Goal: Task Accomplishment & Management: Complete application form

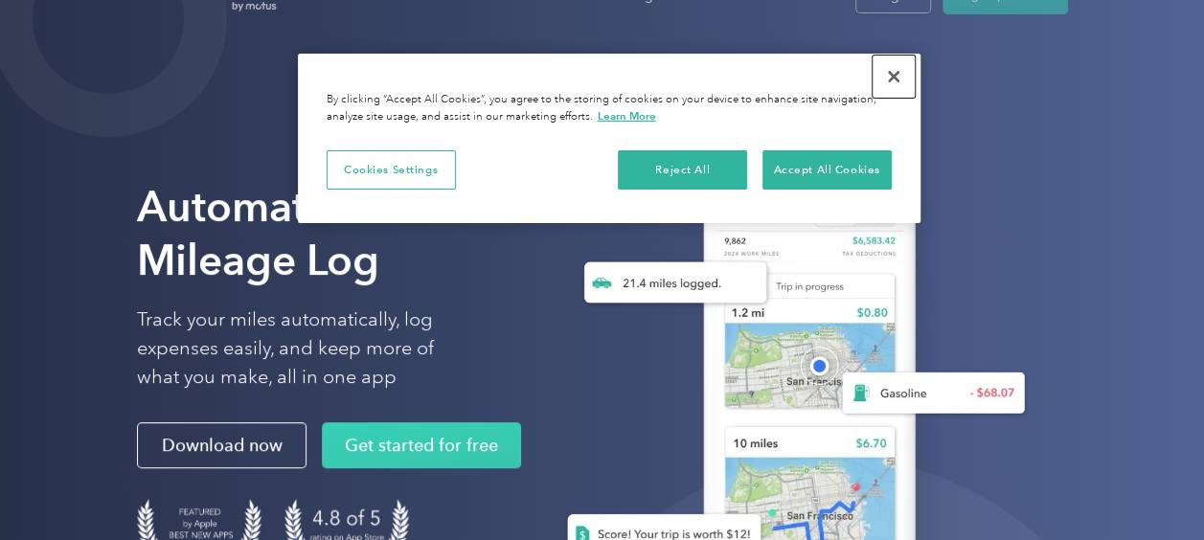
click at [885, 85] on button "Close" at bounding box center [894, 77] width 42 height 42
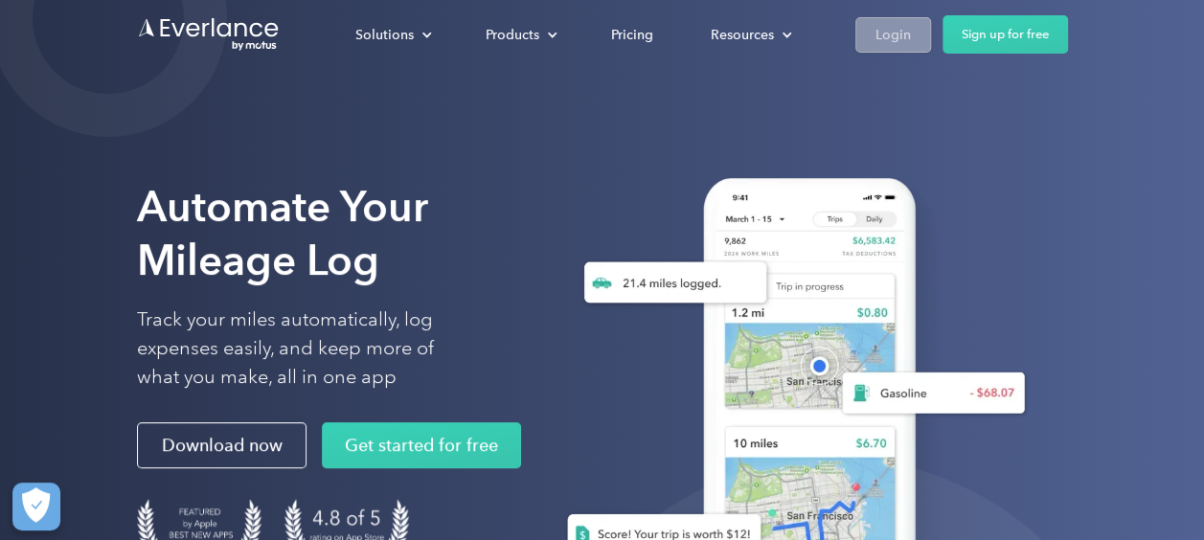
click at [889, 34] on div "Login" at bounding box center [893, 35] width 35 height 24
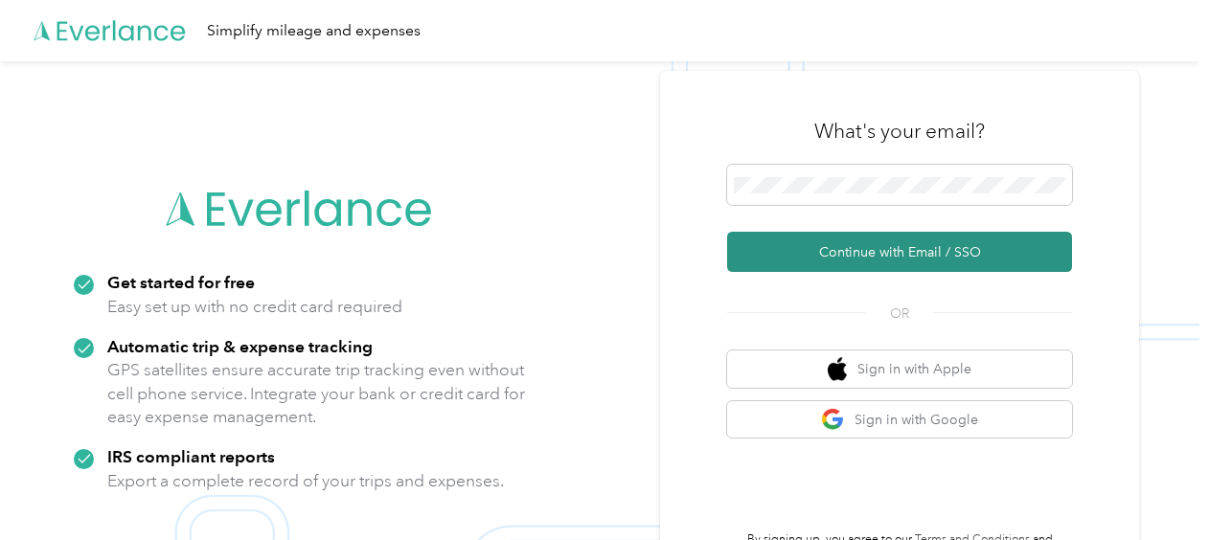
click at [889, 253] on button "Continue with Email / SSO" at bounding box center [899, 252] width 345 height 40
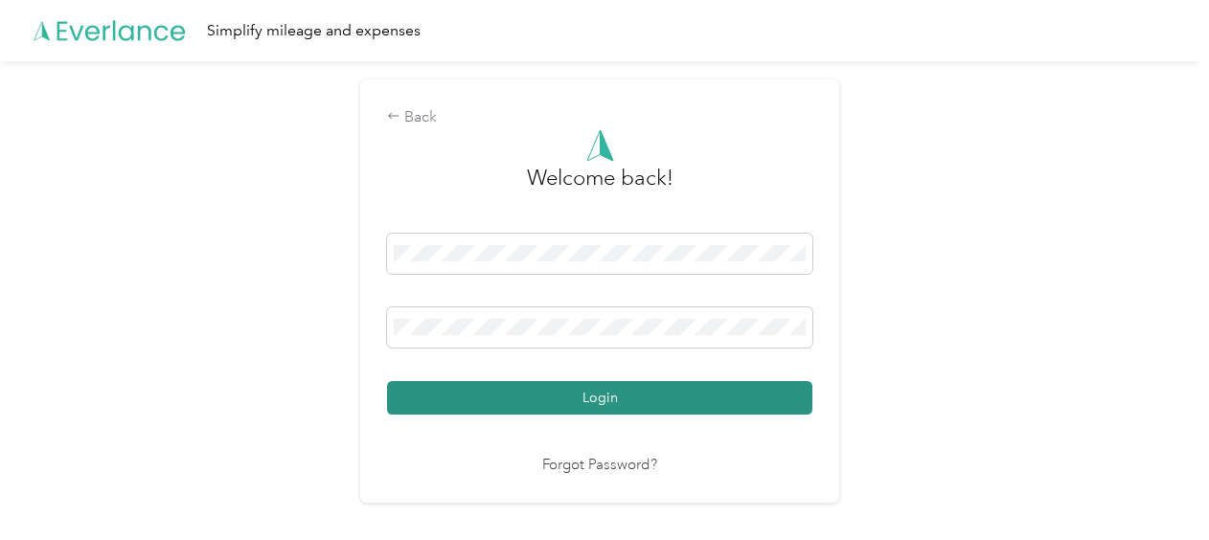
click at [652, 397] on button "Login" at bounding box center [599, 398] width 425 height 34
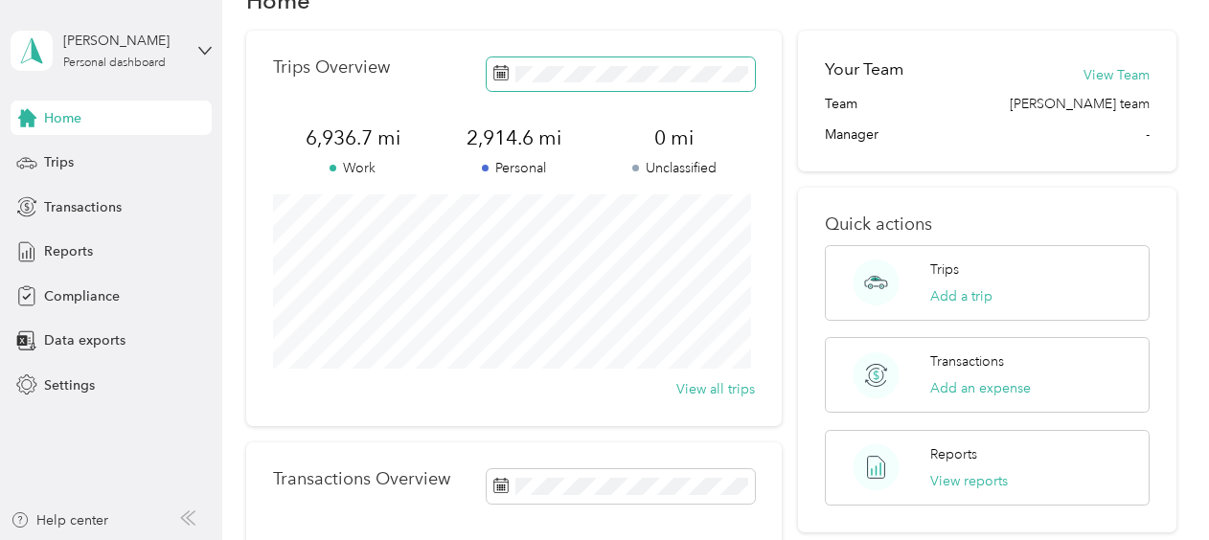
scroll to position [120, 0]
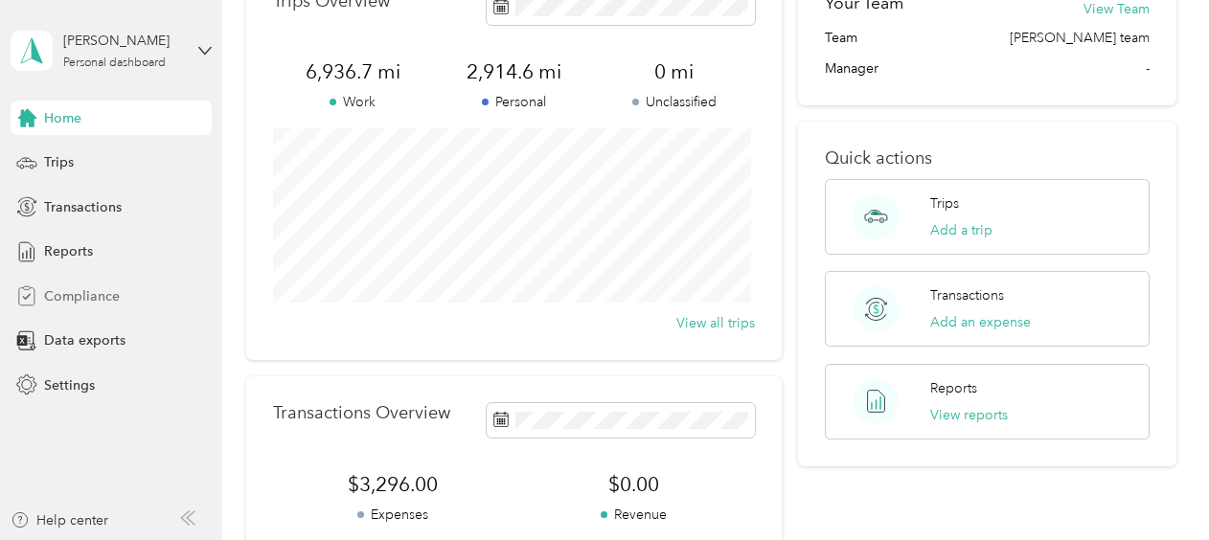
click at [66, 295] on span "Compliance" at bounding box center [82, 296] width 76 height 20
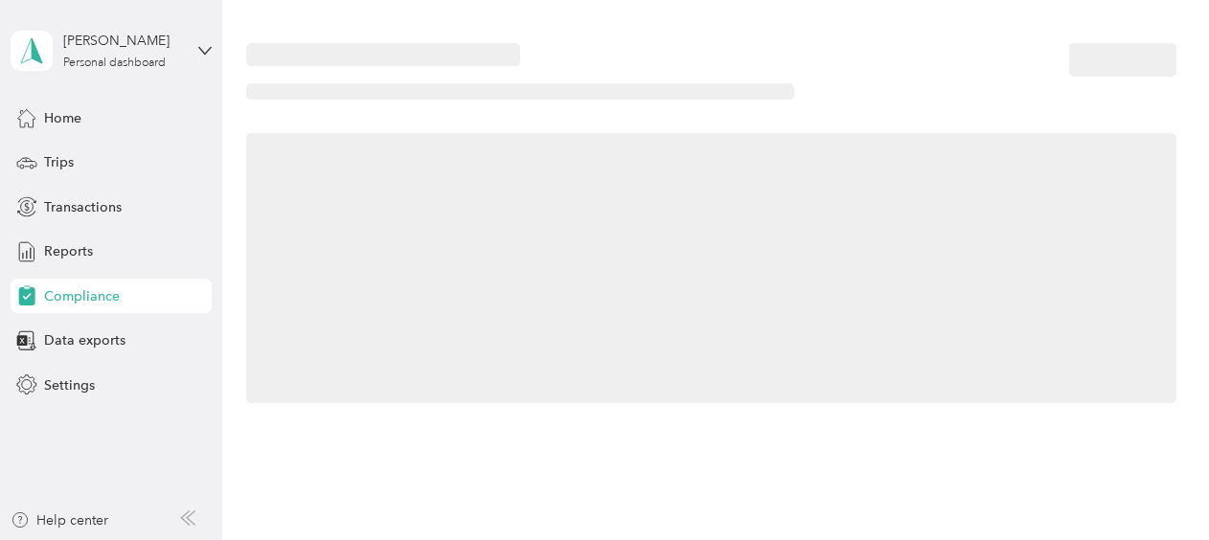
scroll to position [120, 0]
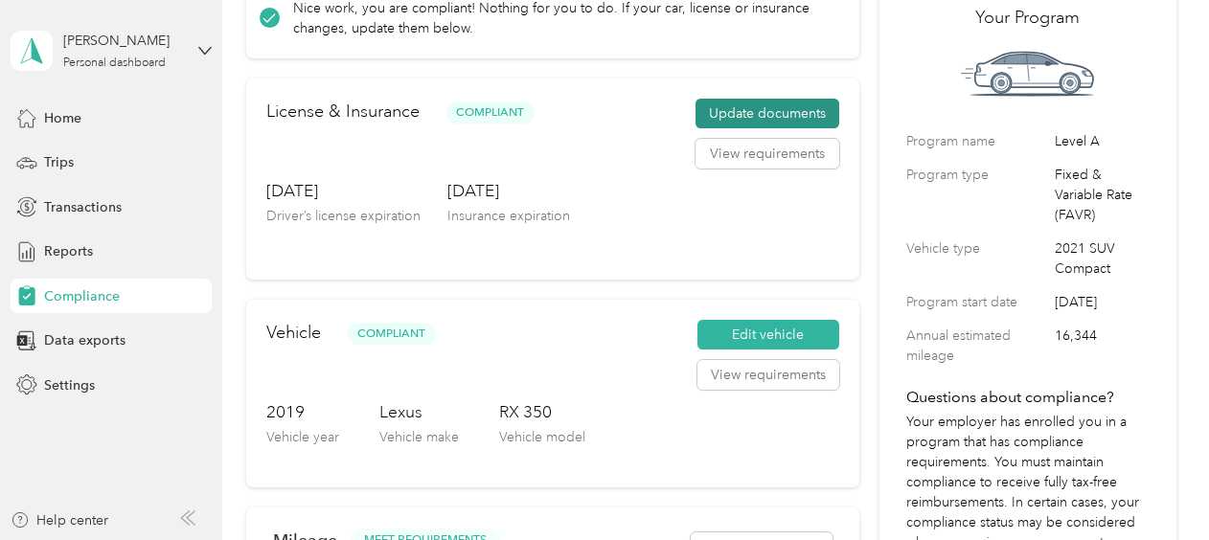
click at [771, 112] on button "Update documents" at bounding box center [768, 114] width 144 height 31
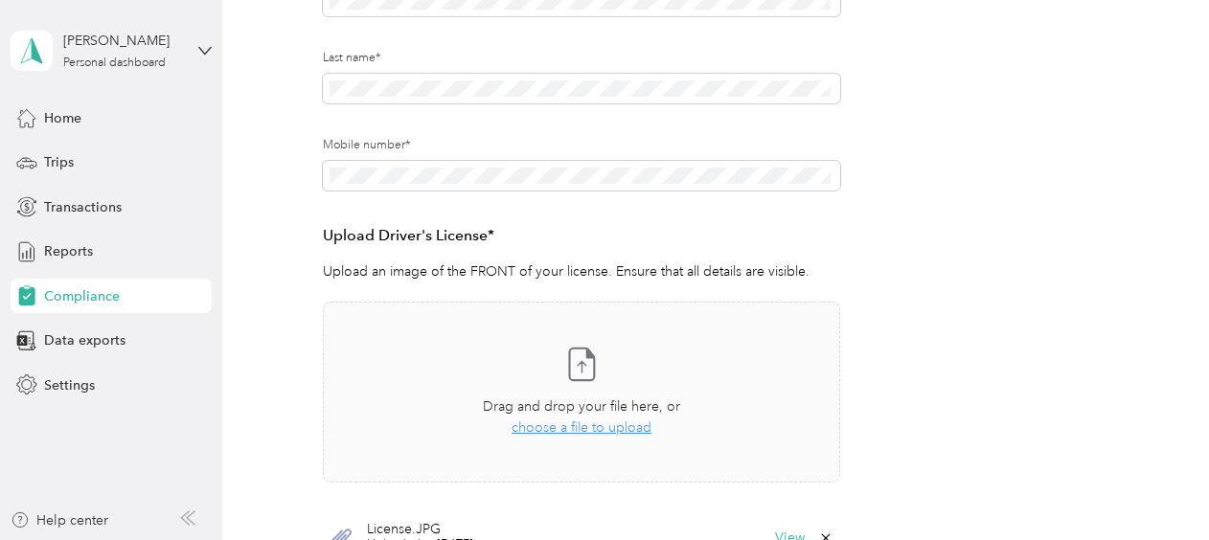
scroll to position [335, 0]
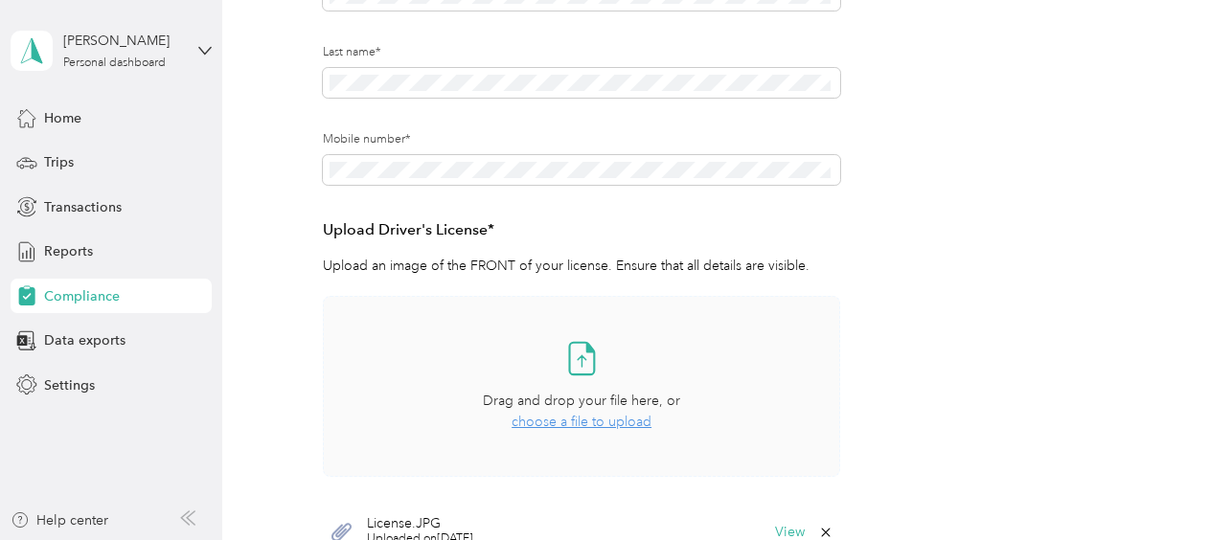
click at [578, 420] on span "choose a file to upload" at bounding box center [582, 422] width 140 height 16
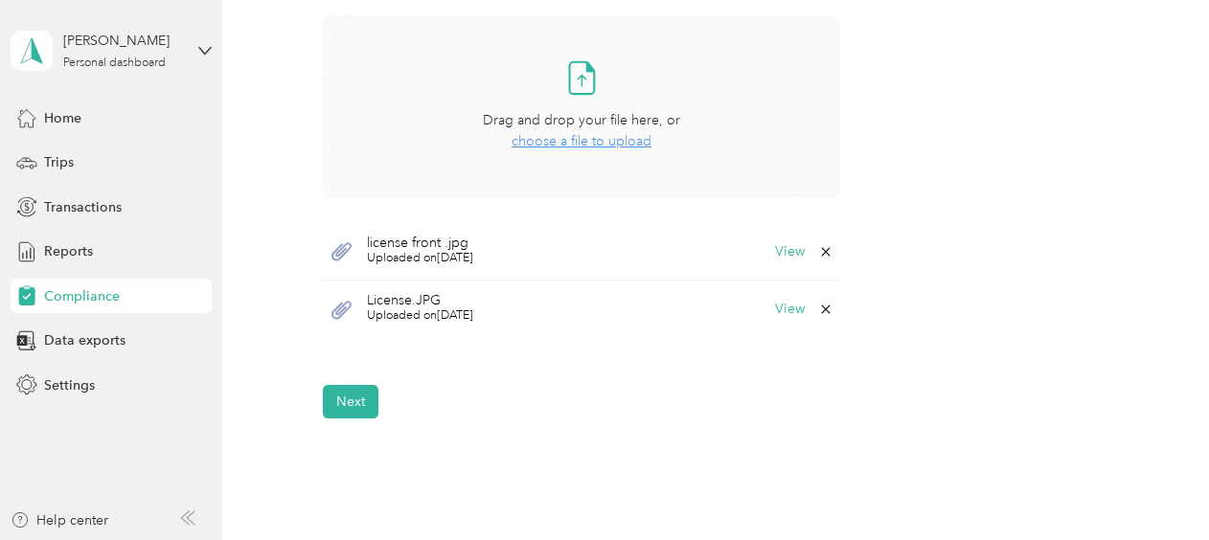
scroll to position [647, 0]
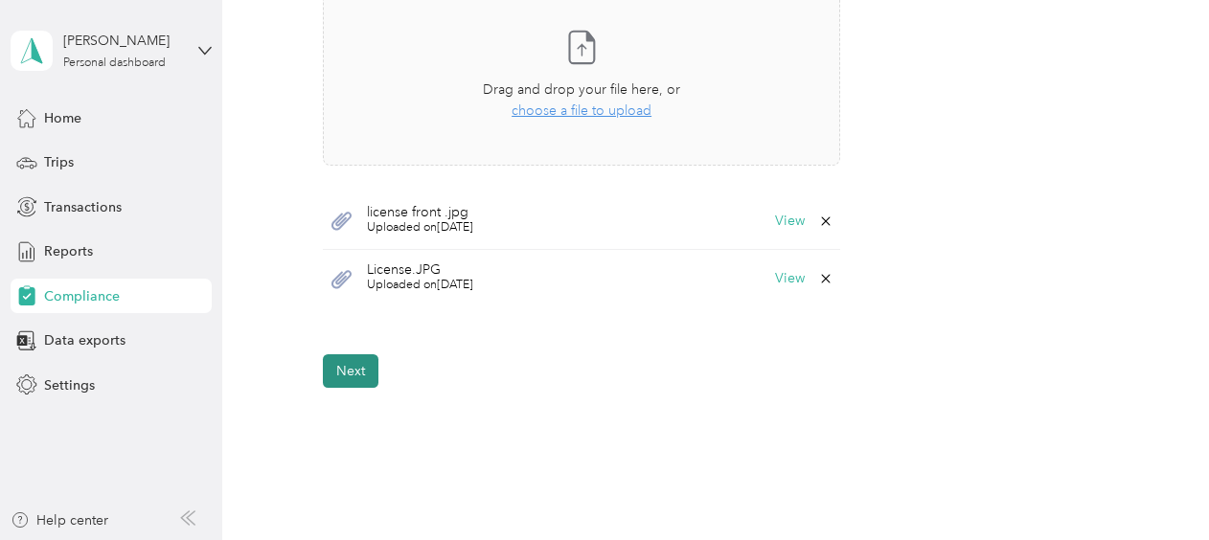
click at [367, 376] on button "Next" at bounding box center [351, 371] width 56 height 34
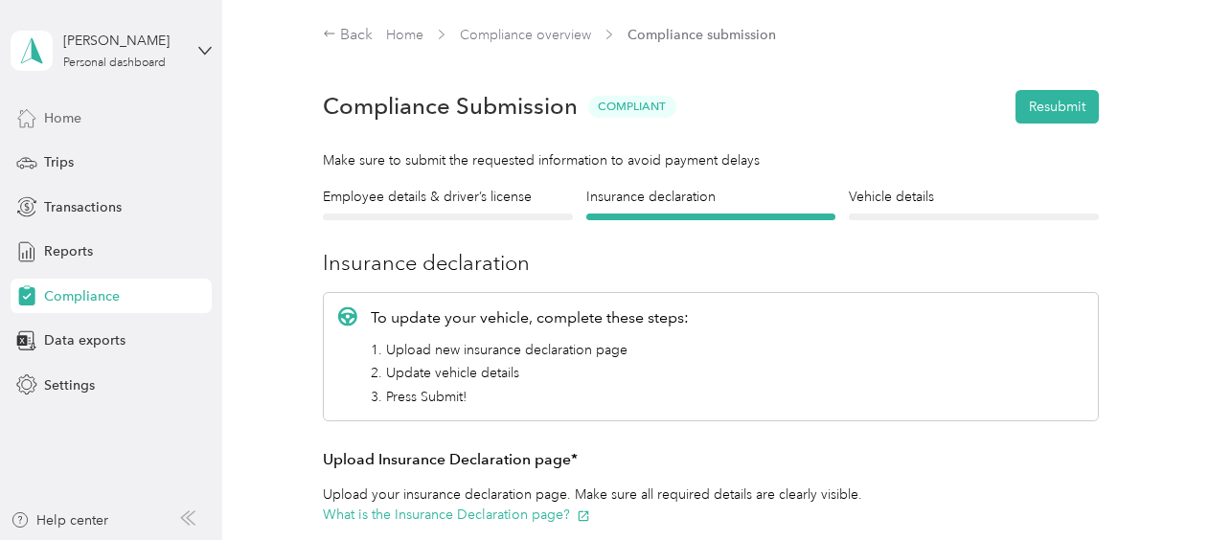
click at [67, 115] on span "Home" at bounding box center [62, 118] width 37 height 20
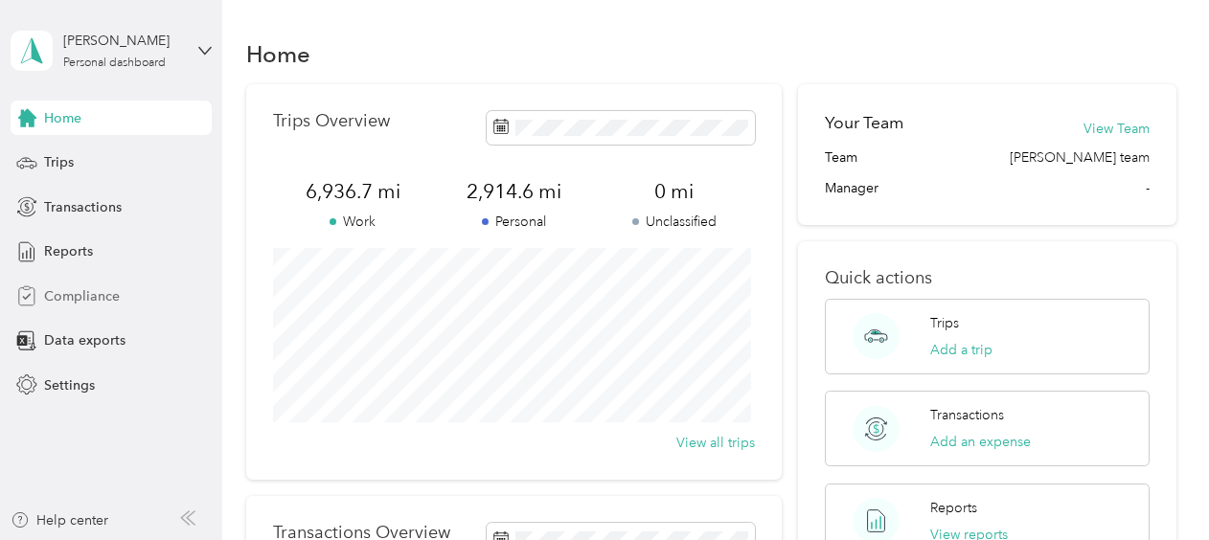
click at [103, 301] on span "Compliance" at bounding box center [82, 296] width 76 height 20
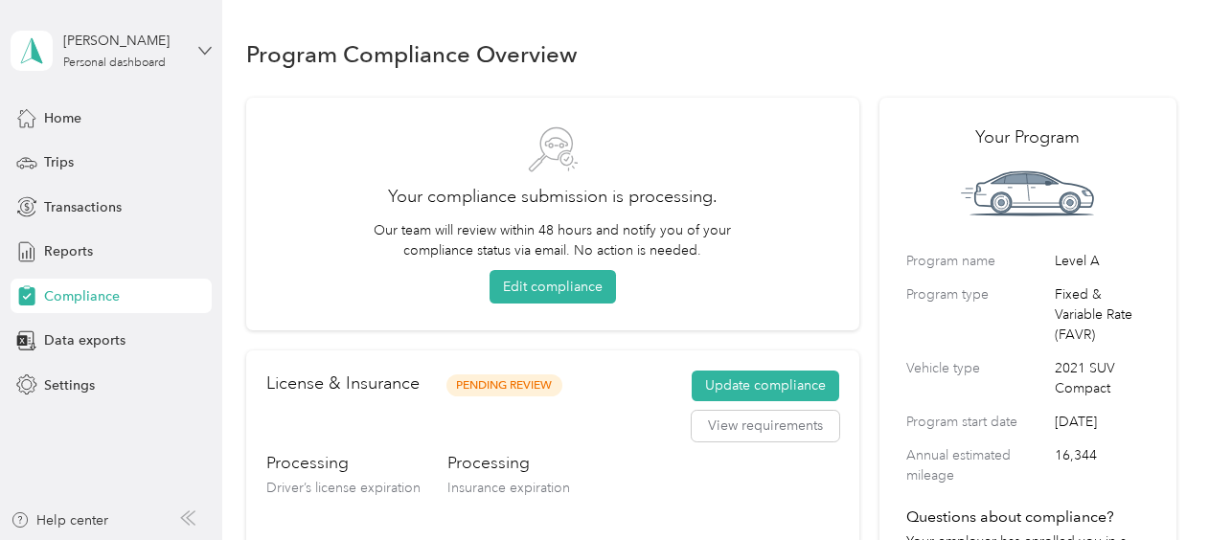
click at [199, 52] on icon at bounding box center [204, 50] width 13 height 13
click at [82, 160] on div "Log out" at bounding box center [65, 155] width 74 height 20
